Goal: Contribute content: Contribute content

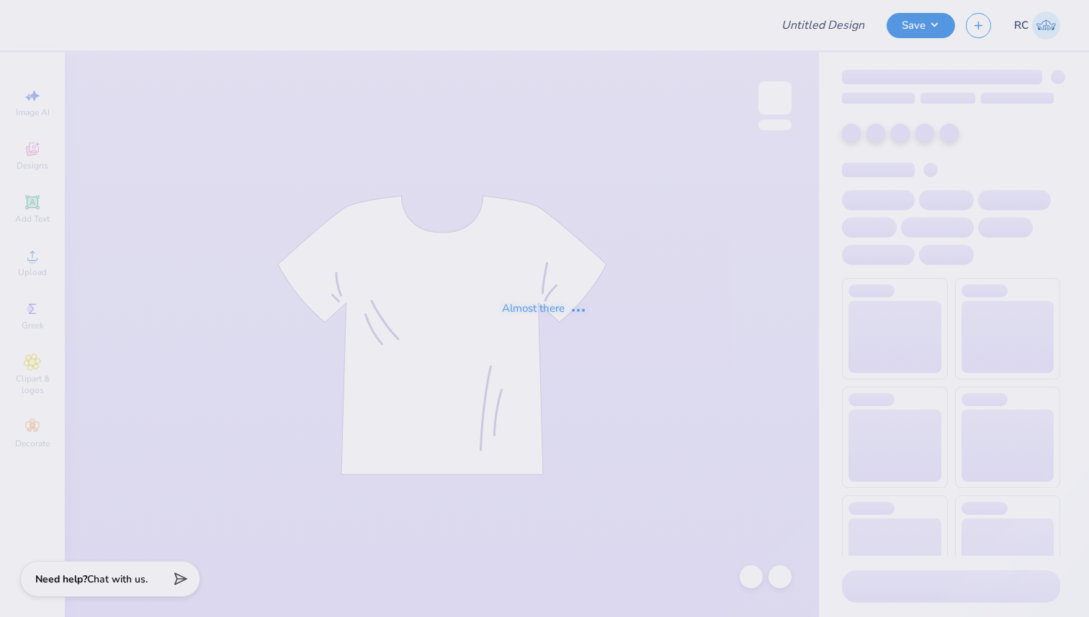
type input "Refreshed Blue/White Alpine 2025"
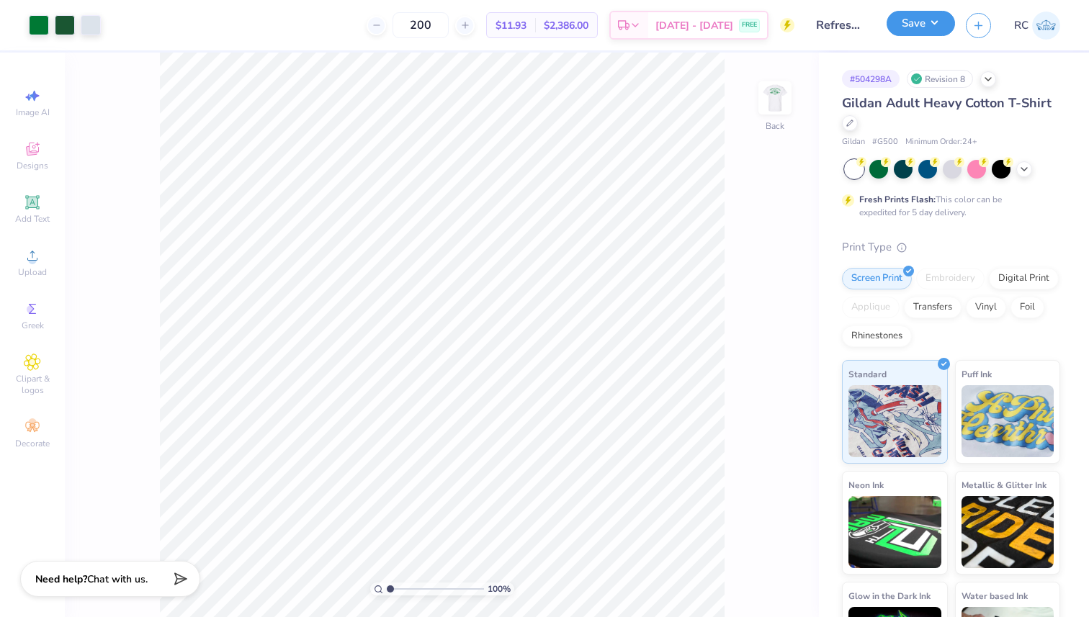
click at [936, 19] on button "Save" at bounding box center [921, 23] width 68 height 25
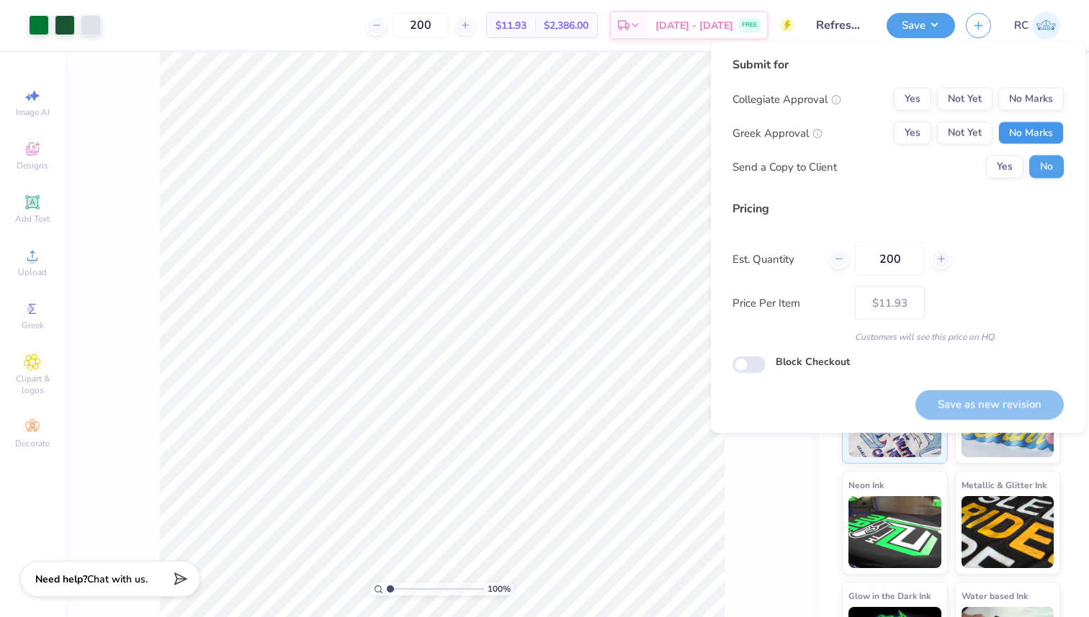
click at [1028, 132] on button "No Marks" at bounding box center [1032, 133] width 66 height 23
click at [1037, 92] on button "No Marks" at bounding box center [1032, 99] width 66 height 23
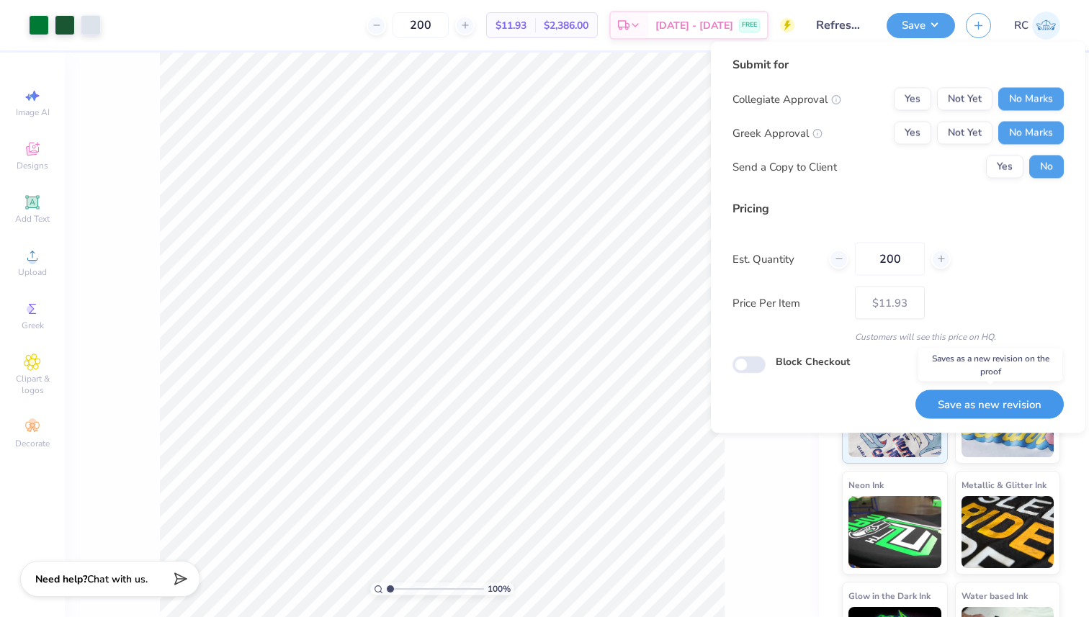
click at [989, 408] on button "Save as new revision" at bounding box center [990, 405] width 148 height 30
type input "$9.84"
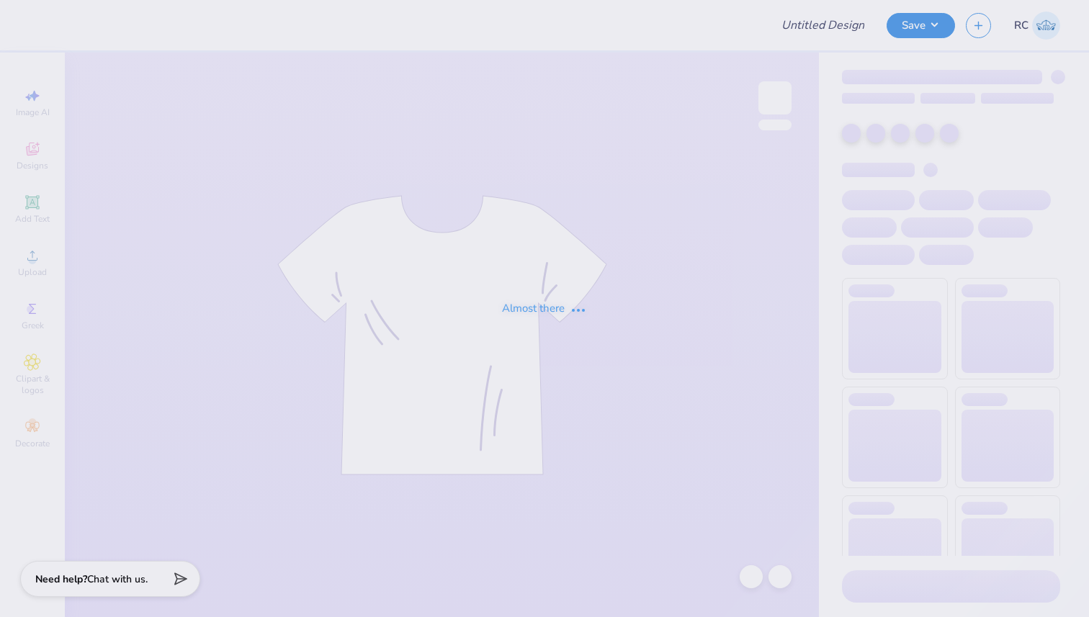
type input "Green Alpine 2025"
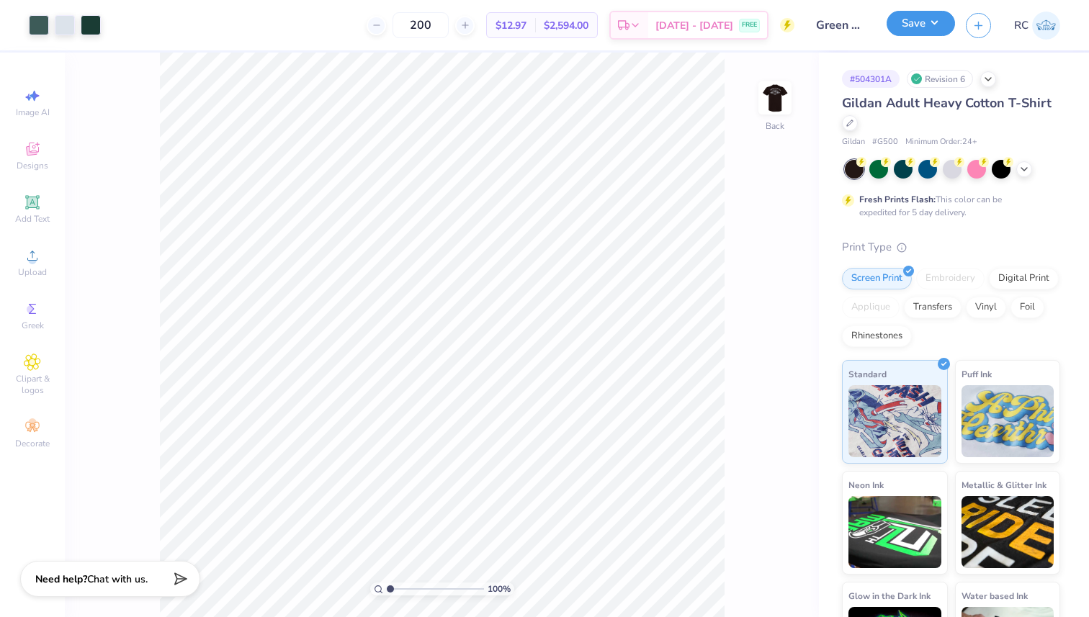
click at [934, 30] on button "Save" at bounding box center [921, 23] width 68 height 25
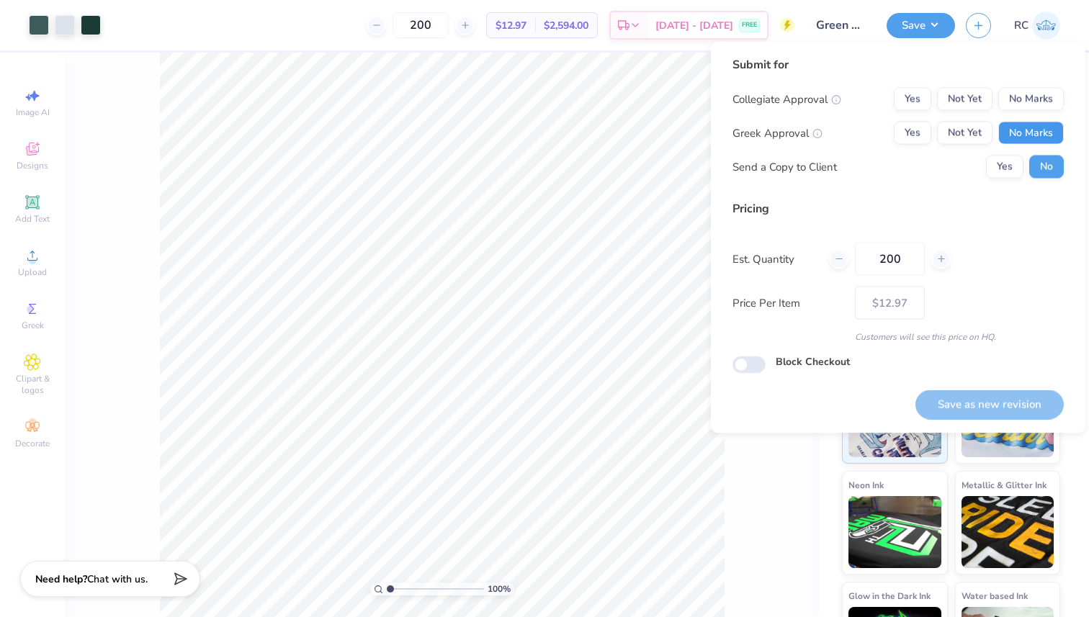
click at [1012, 138] on button "No Marks" at bounding box center [1032, 133] width 66 height 23
click at [1028, 99] on button "No Marks" at bounding box center [1032, 99] width 66 height 23
click at [977, 409] on button "Save as new revision" at bounding box center [990, 405] width 148 height 30
type input "$12.97"
